Goal: Task Accomplishment & Management: Use online tool/utility

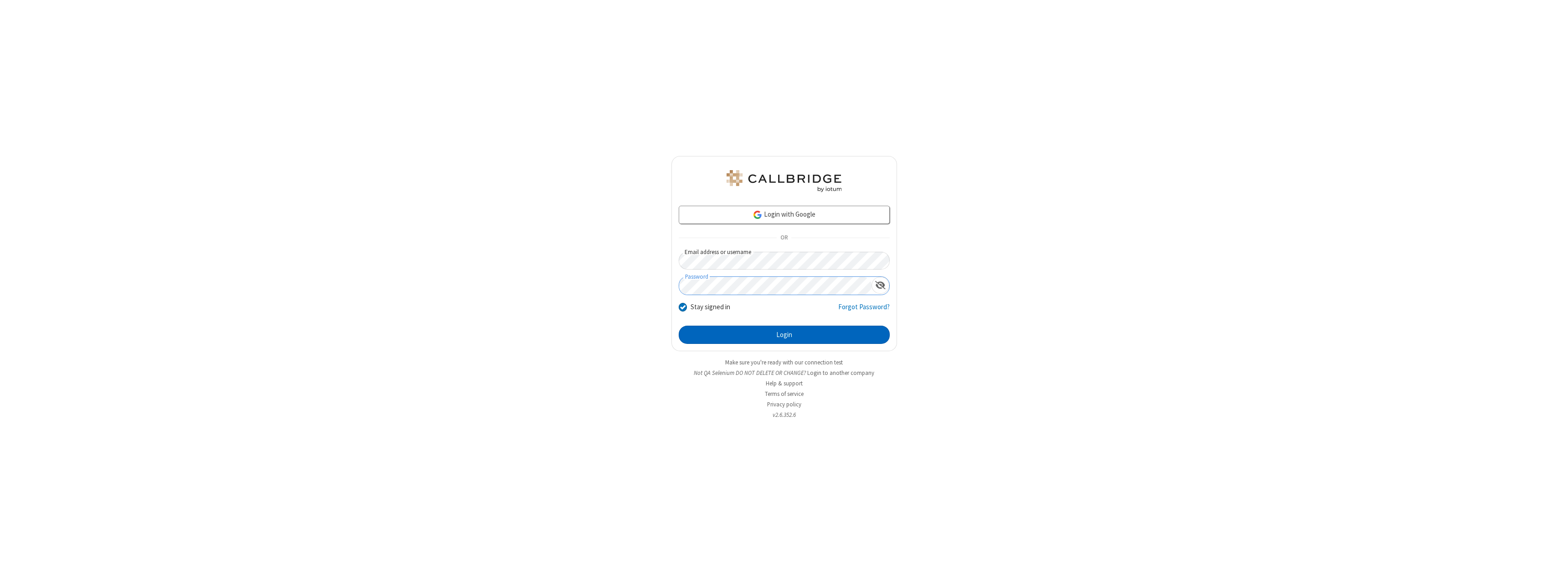
click at [784, 335] on button "Login" at bounding box center [784, 335] width 211 height 18
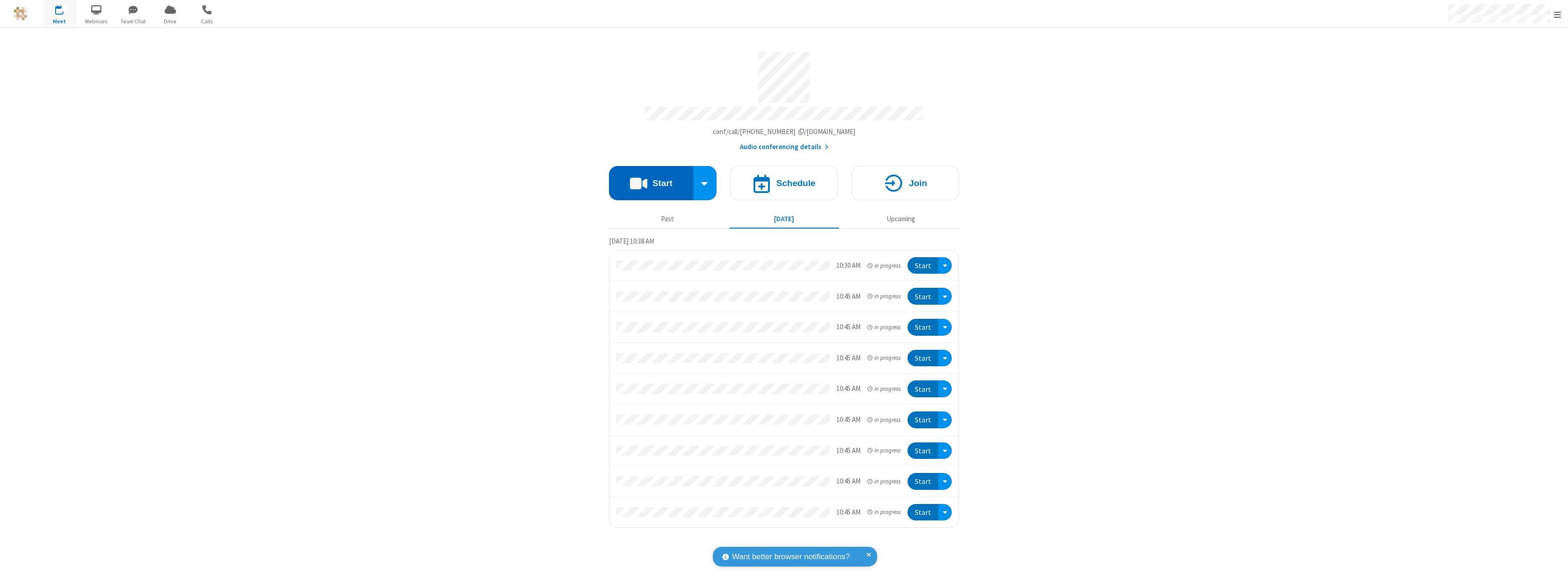
click at [651, 179] on button "Start" at bounding box center [651, 183] width 85 height 34
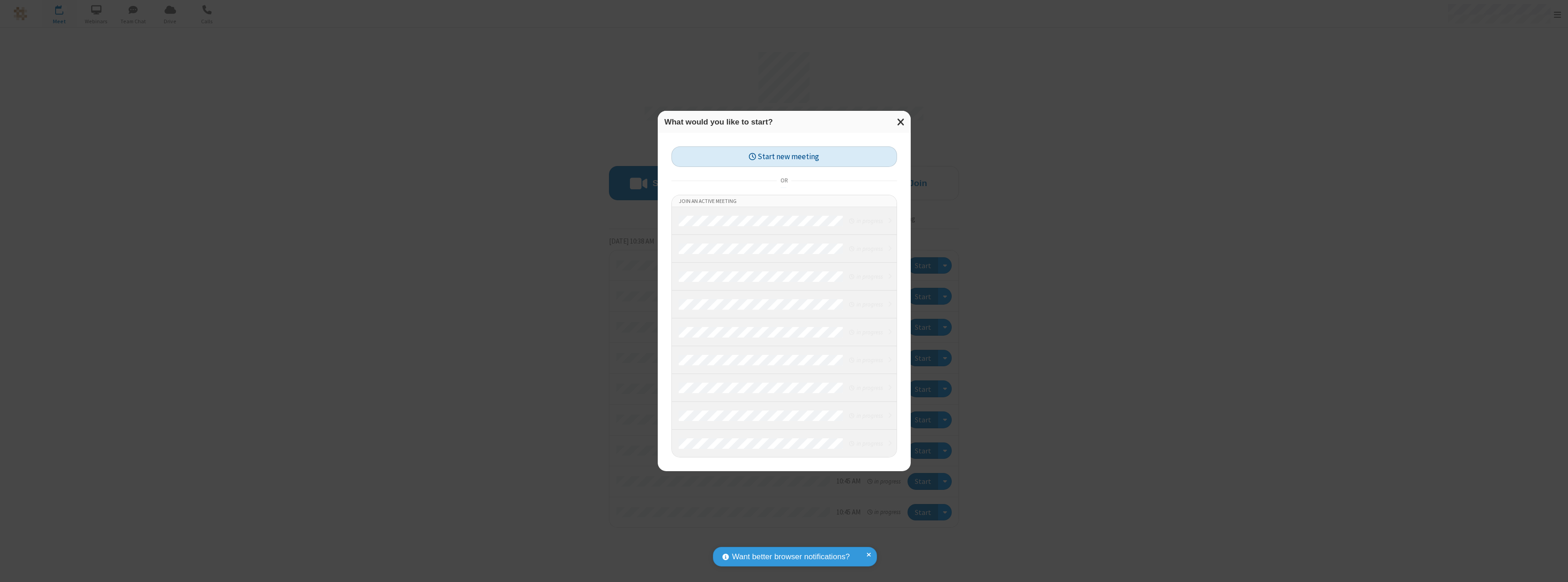
click at [784, 156] on button "Start new meeting" at bounding box center [784, 156] width 226 height 21
